Goal: Information Seeking & Learning: Check status

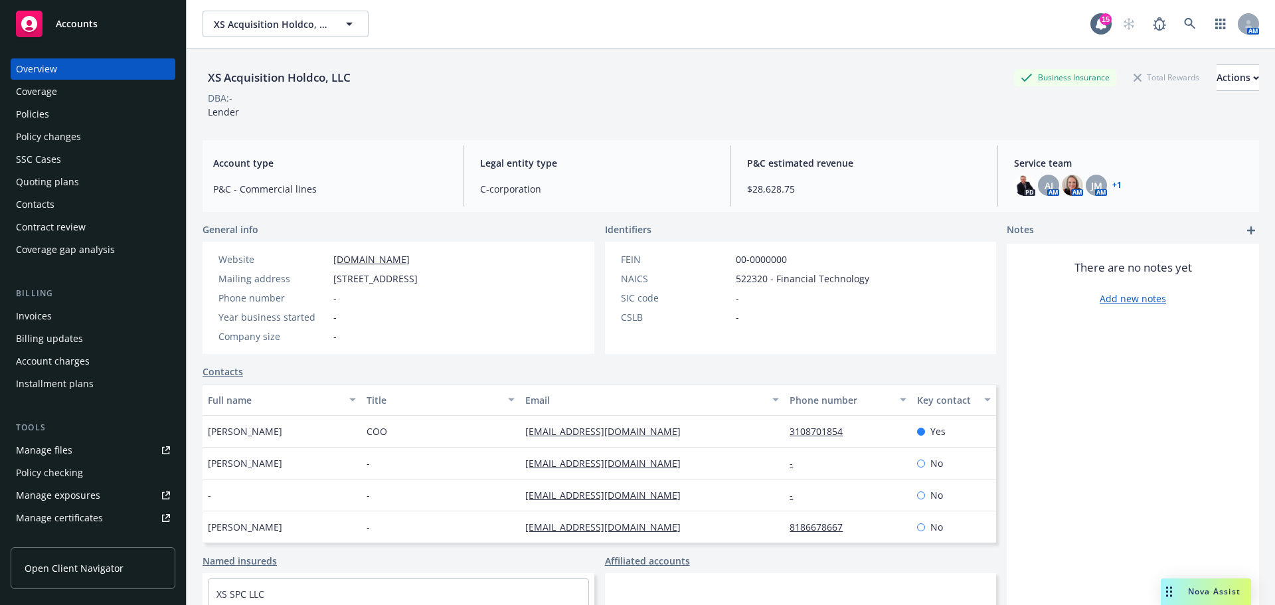
click at [82, 19] on span "Accounts" at bounding box center [77, 24] width 42 height 11
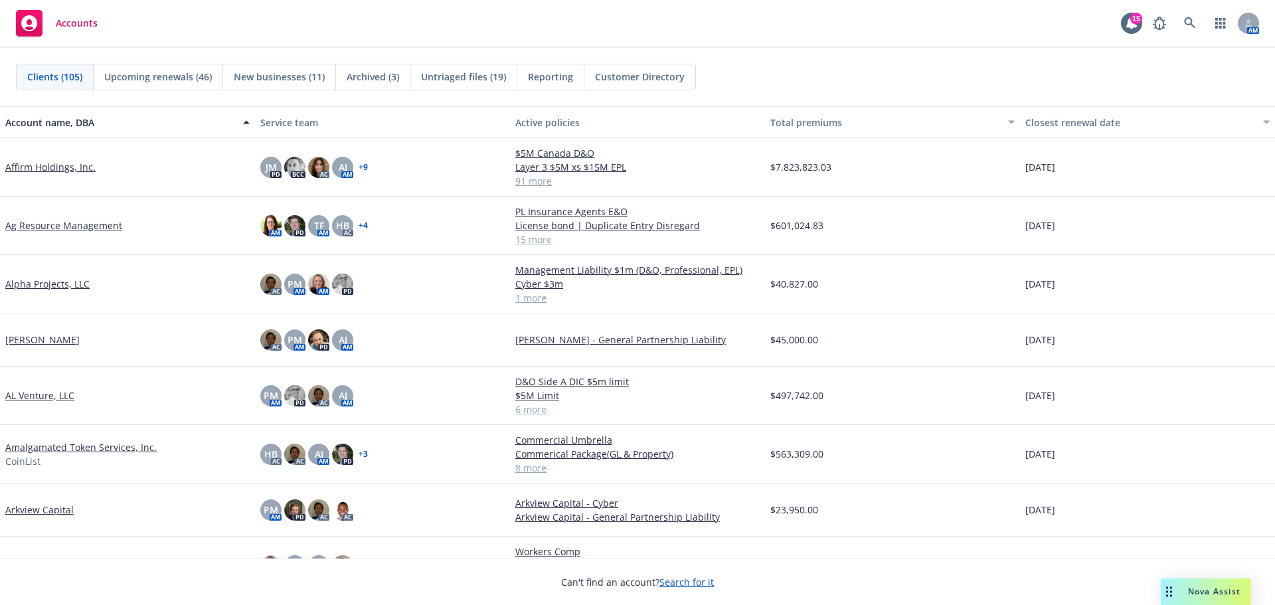
click at [549, 75] on span "Reporting" at bounding box center [550, 77] width 45 height 14
